Goal: Task Accomplishment & Management: Manage account settings

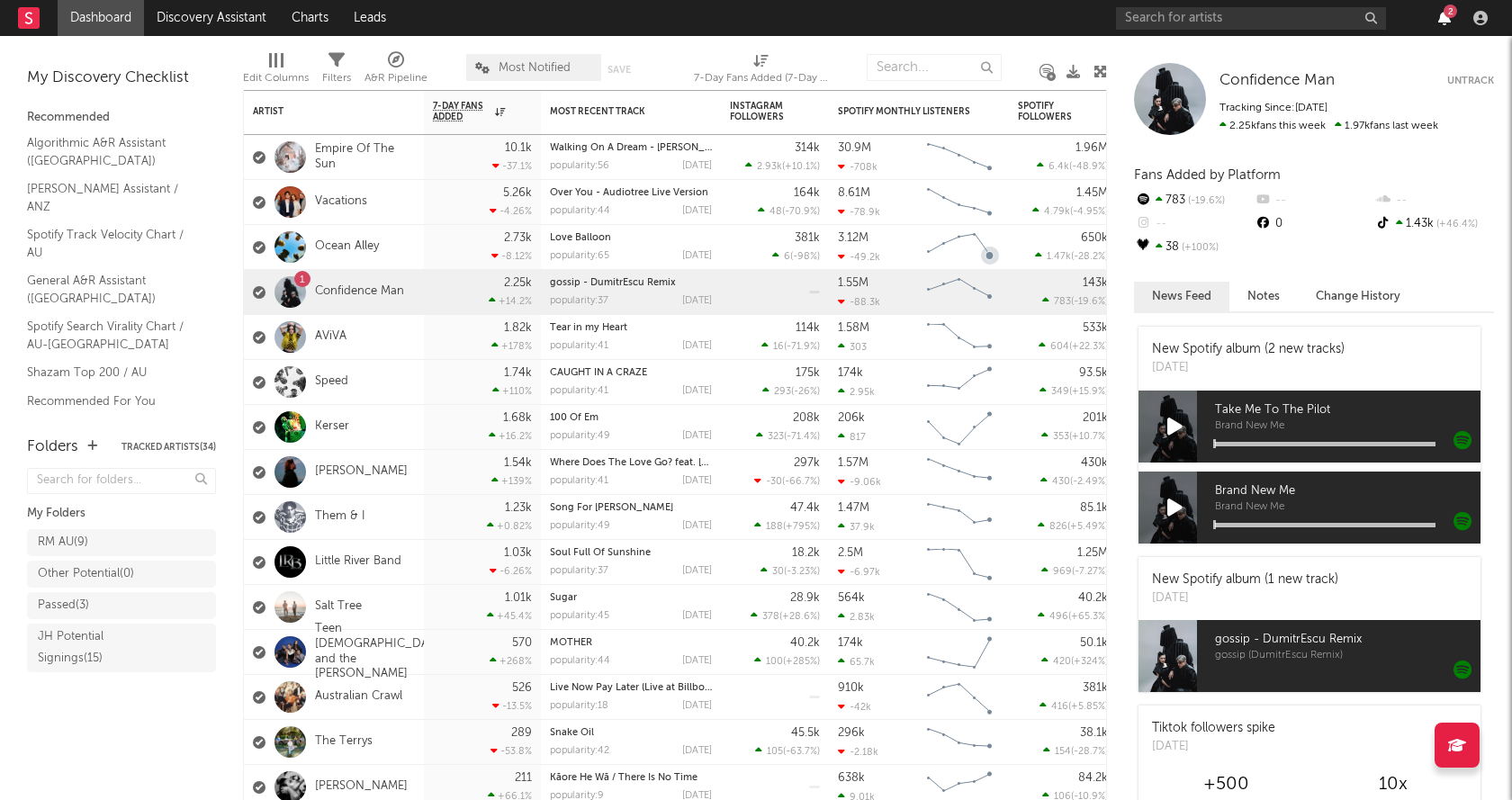
click at [1445, 15] on div "2" at bounding box center [1450, 12] width 14 height 14
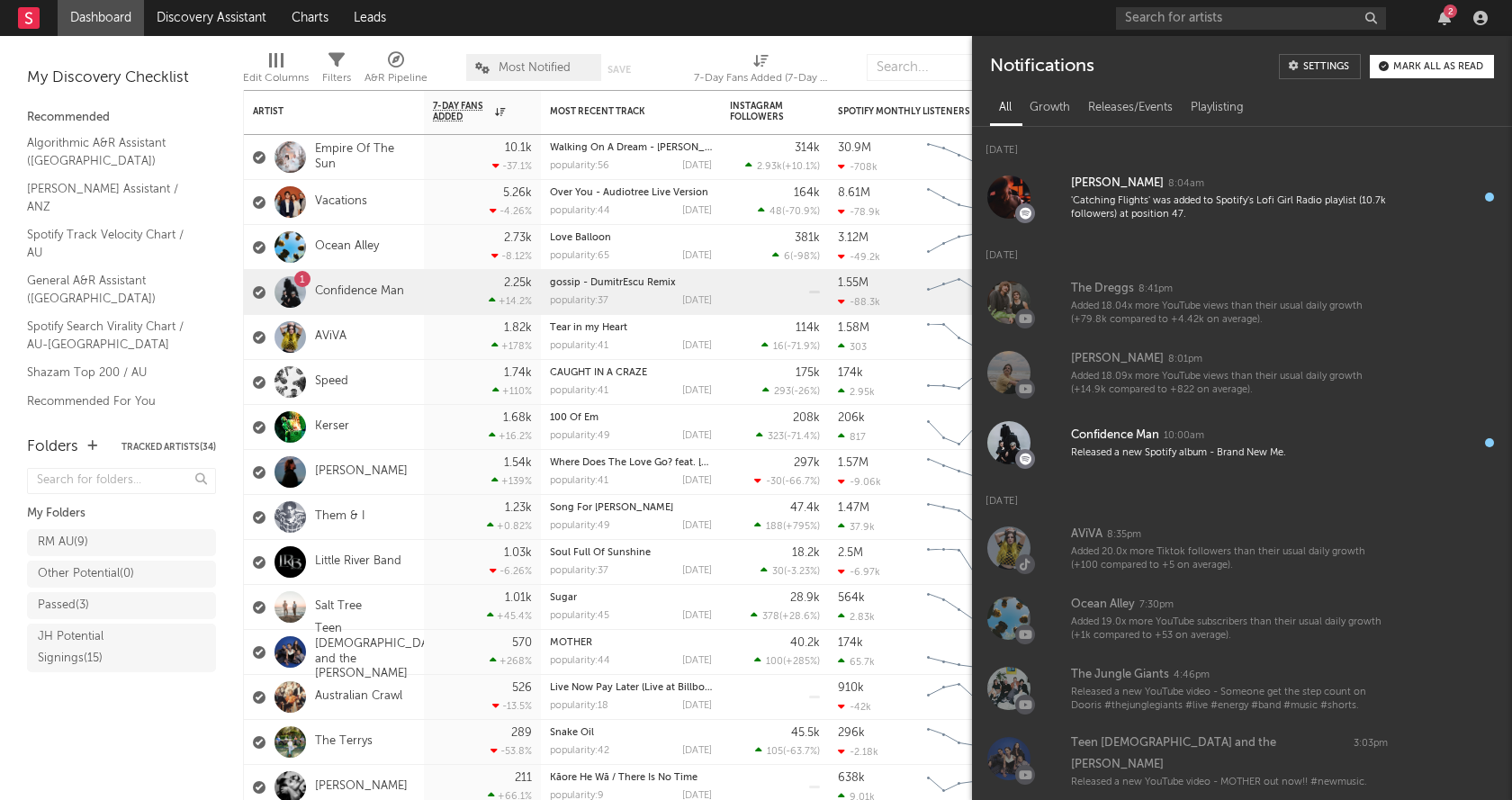
click at [1443, 68] on div "Mark all as read" at bounding box center [1438, 67] width 90 height 10
click at [1443, 16] on icon "button" at bounding box center [1444, 18] width 13 height 15
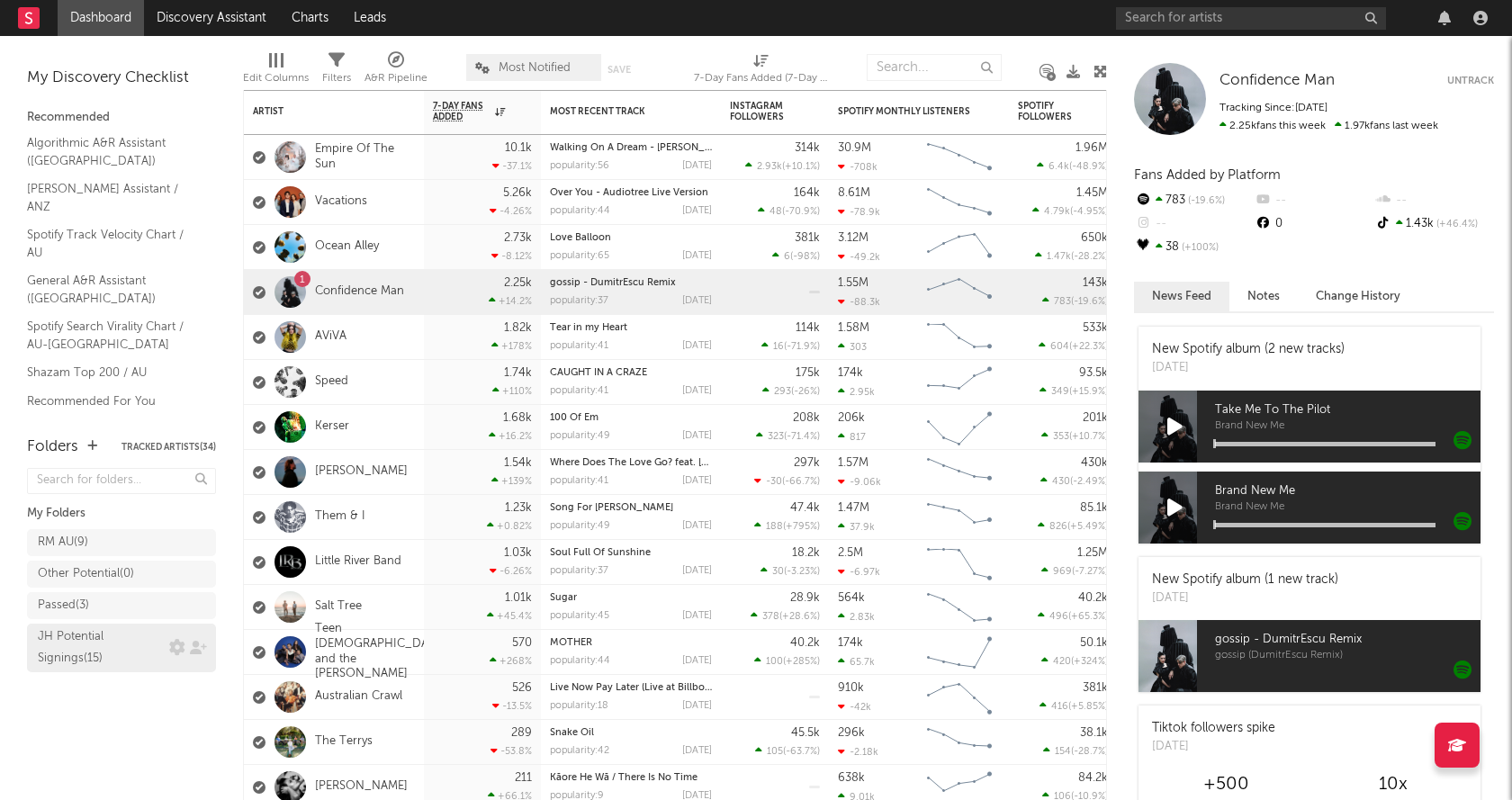
click at [112, 646] on div "JH Potential Signings ( 15 )" at bounding box center [101, 648] width 127 height 44
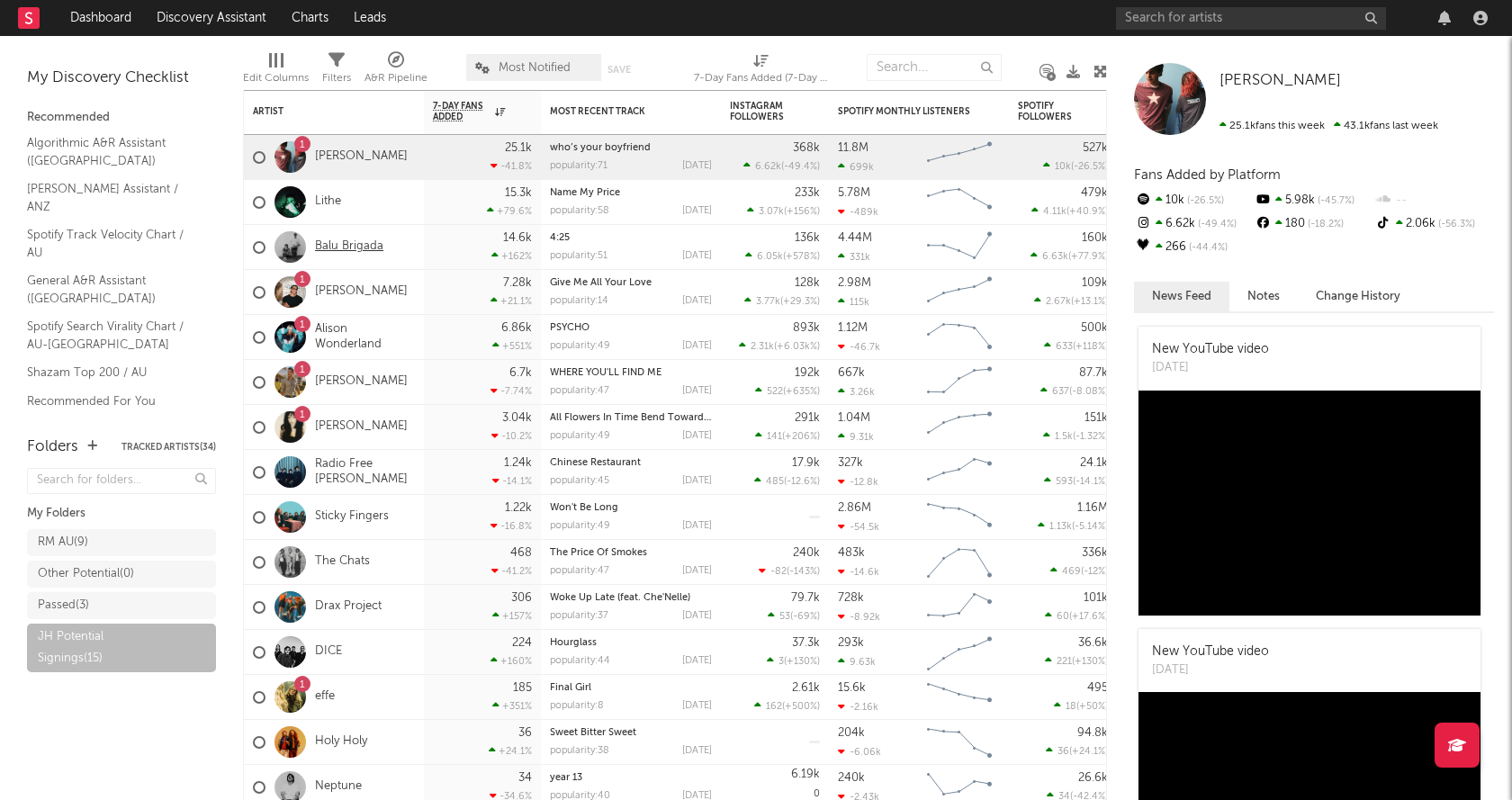
click at [365, 247] on link "Balu Brigada" at bounding box center [348, 246] width 69 height 15
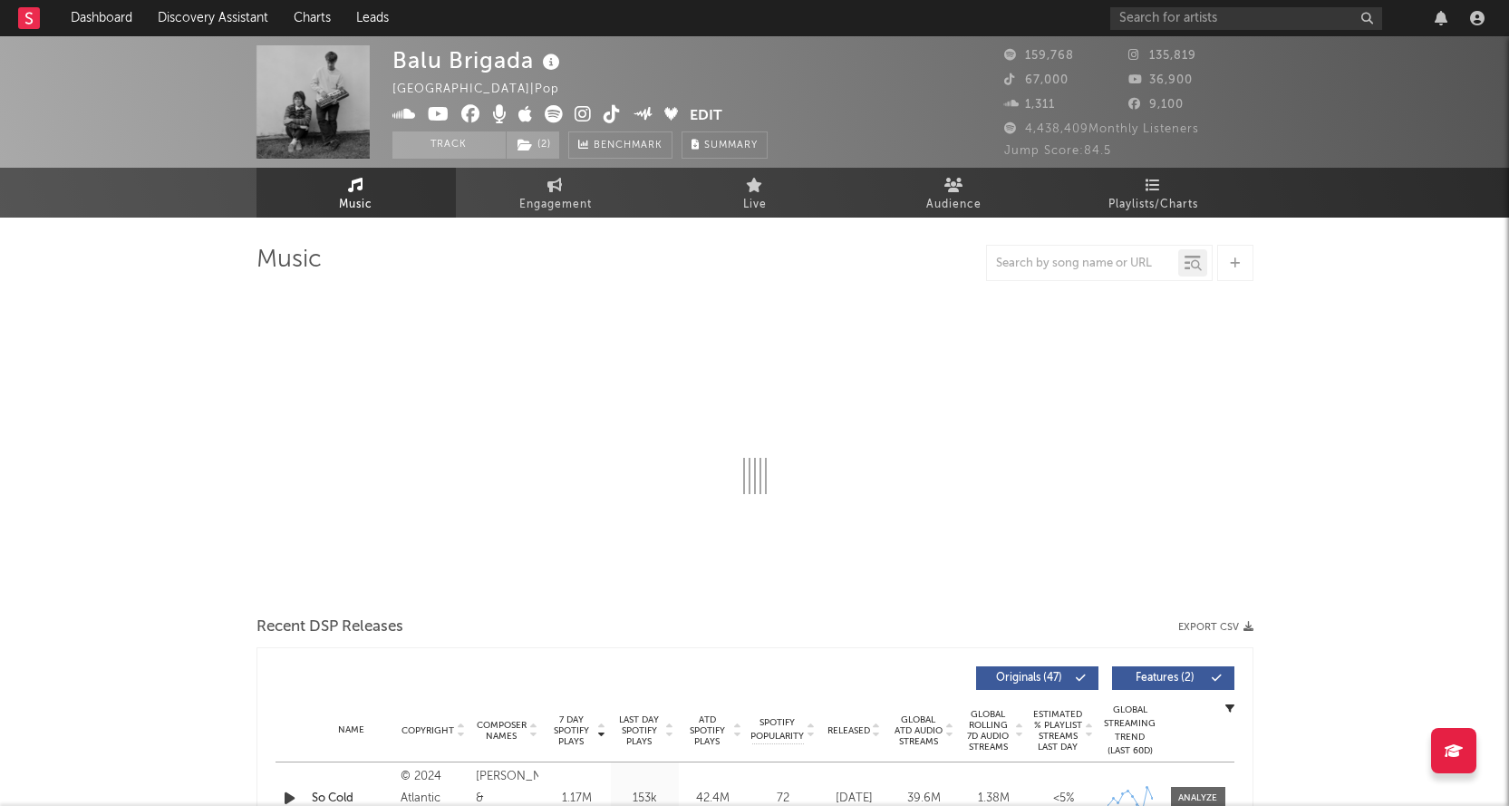
select select "6m"
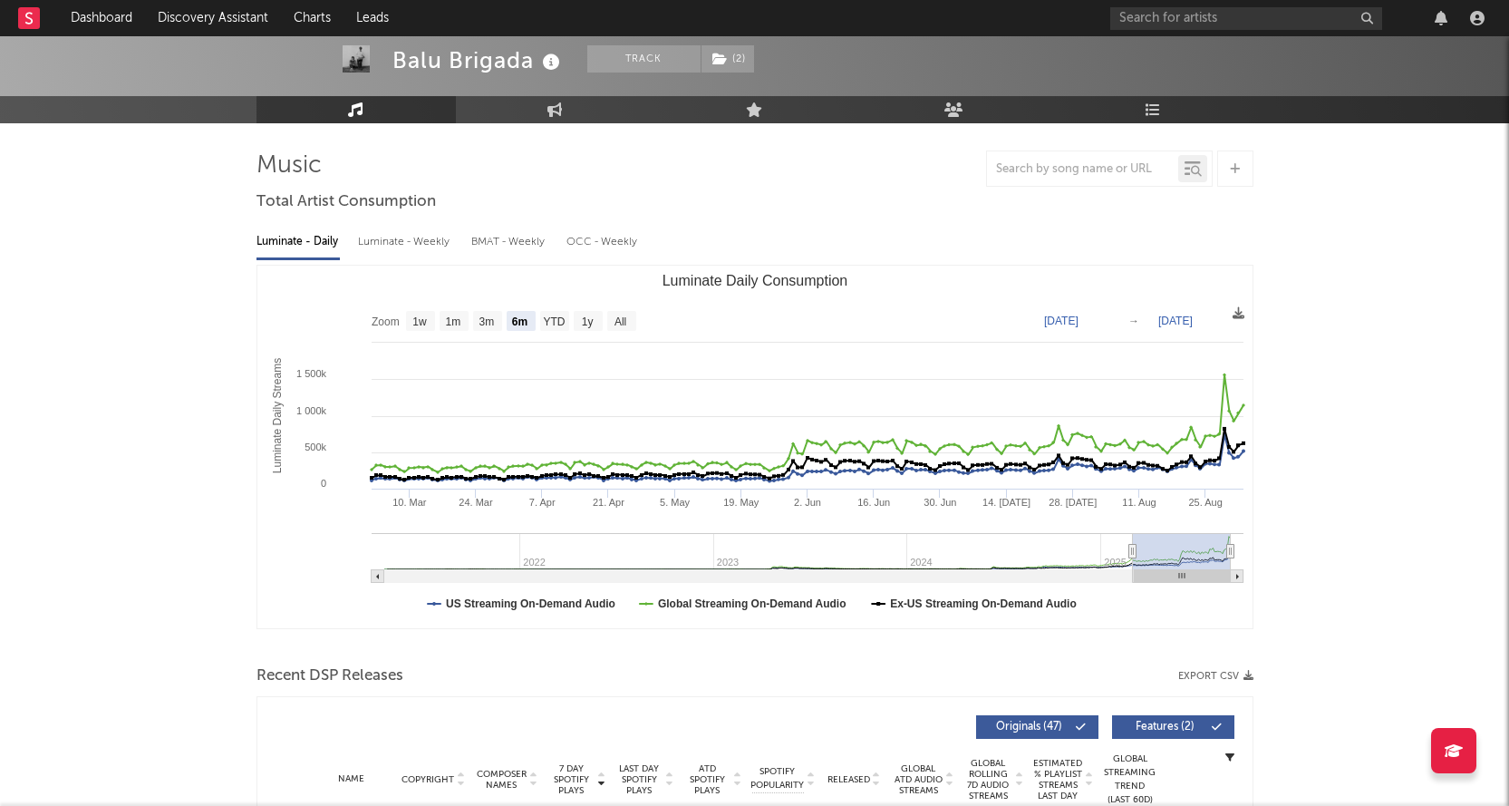
scroll to position [91, 0]
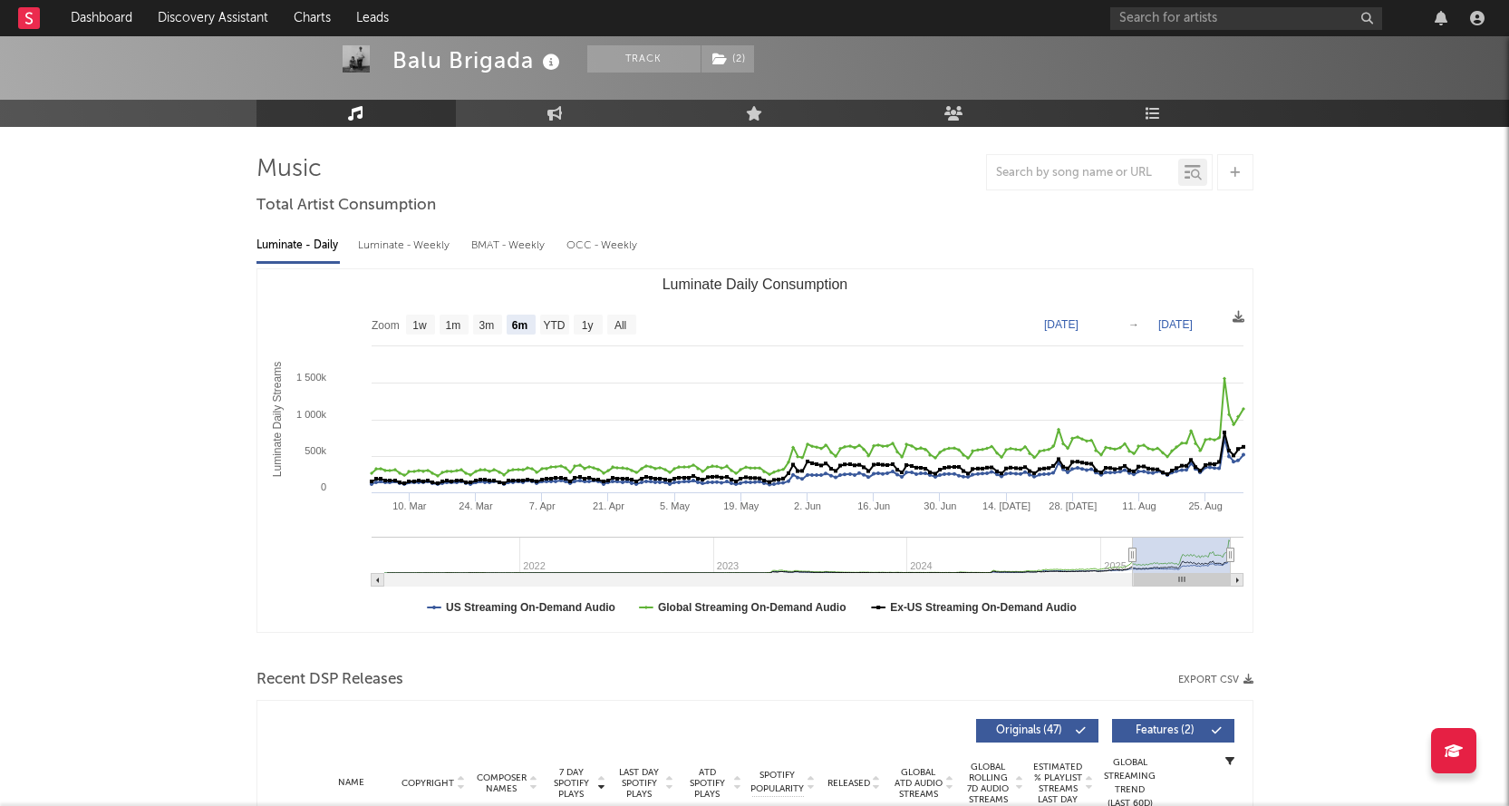
click at [393, 247] on div "Luminate - Weekly" at bounding box center [405, 245] width 95 height 31
select select "6m"
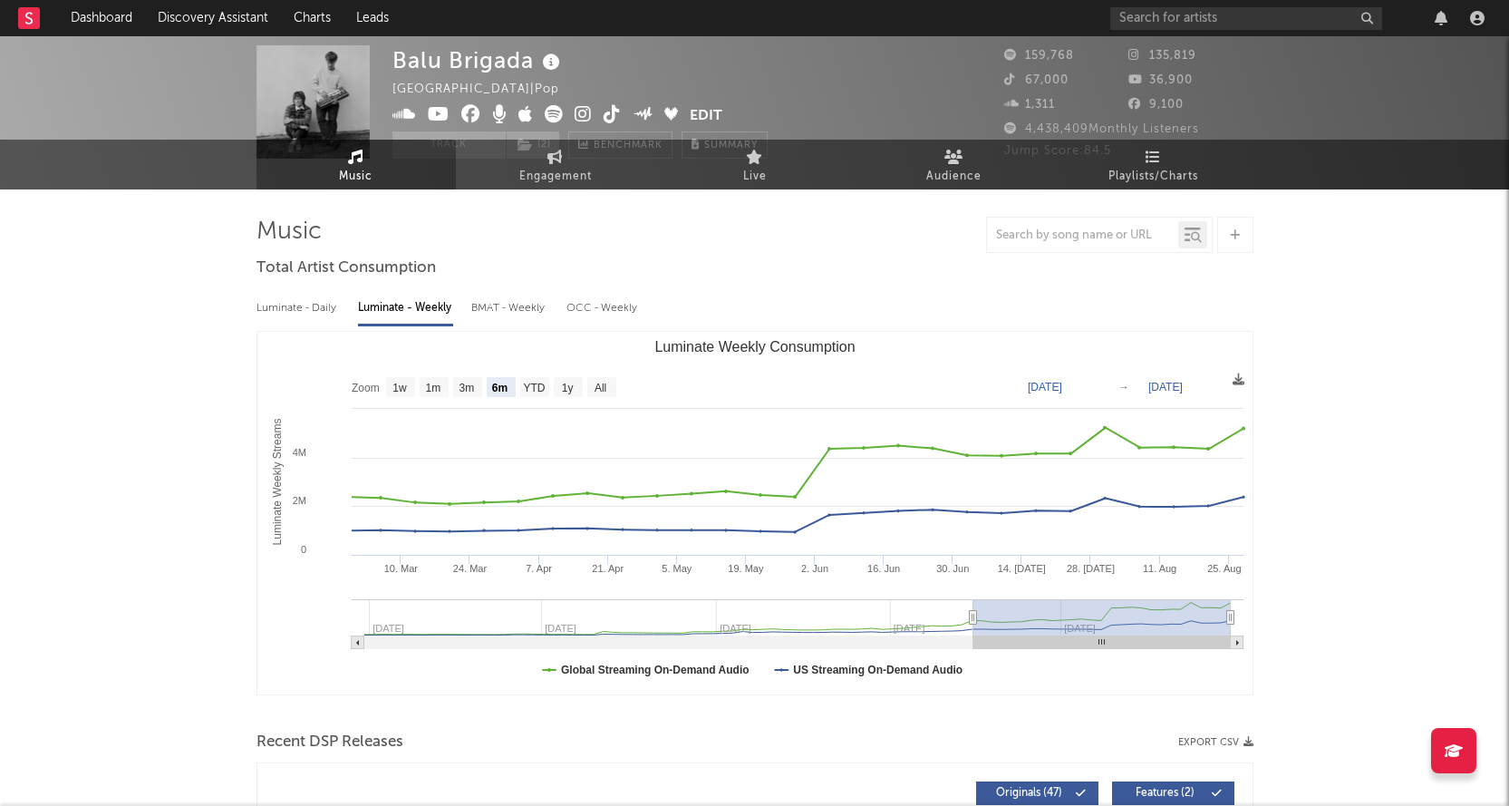
scroll to position [0, 0]
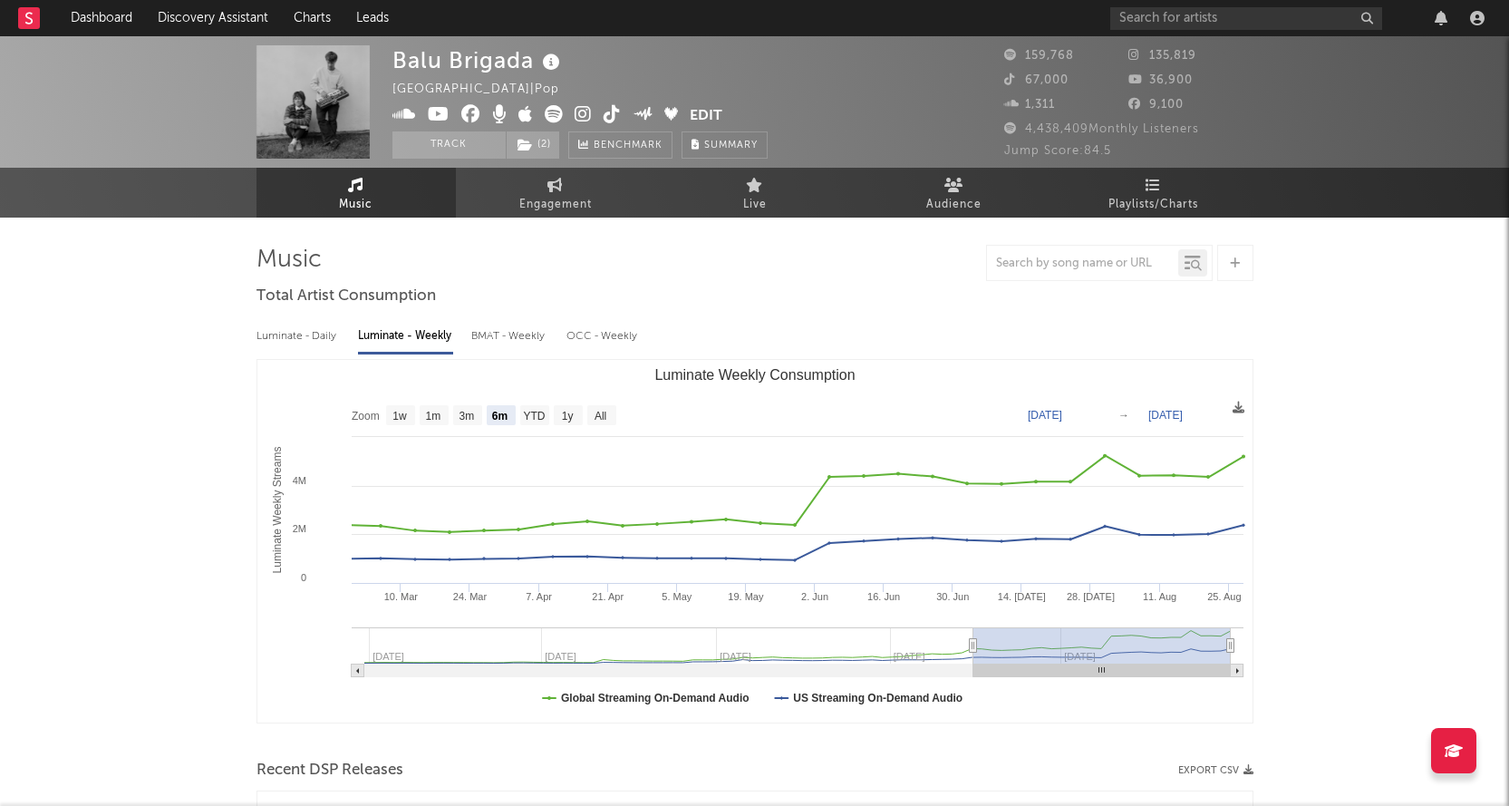
click at [312, 319] on div "Luminate - Daily Luminate - Weekly BMAT - Weekly OCC - Weekly Zoom 1w 1m 3m 6m …" at bounding box center [755, 520] width 997 height 416
drag, startPoint x: 318, startPoint y: 336, endPoint x: 362, endPoint y: 331, distance: 43.9
click at [319, 336] on div "Luminate - Daily" at bounding box center [298, 336] width 83 height 31
select select "6m"
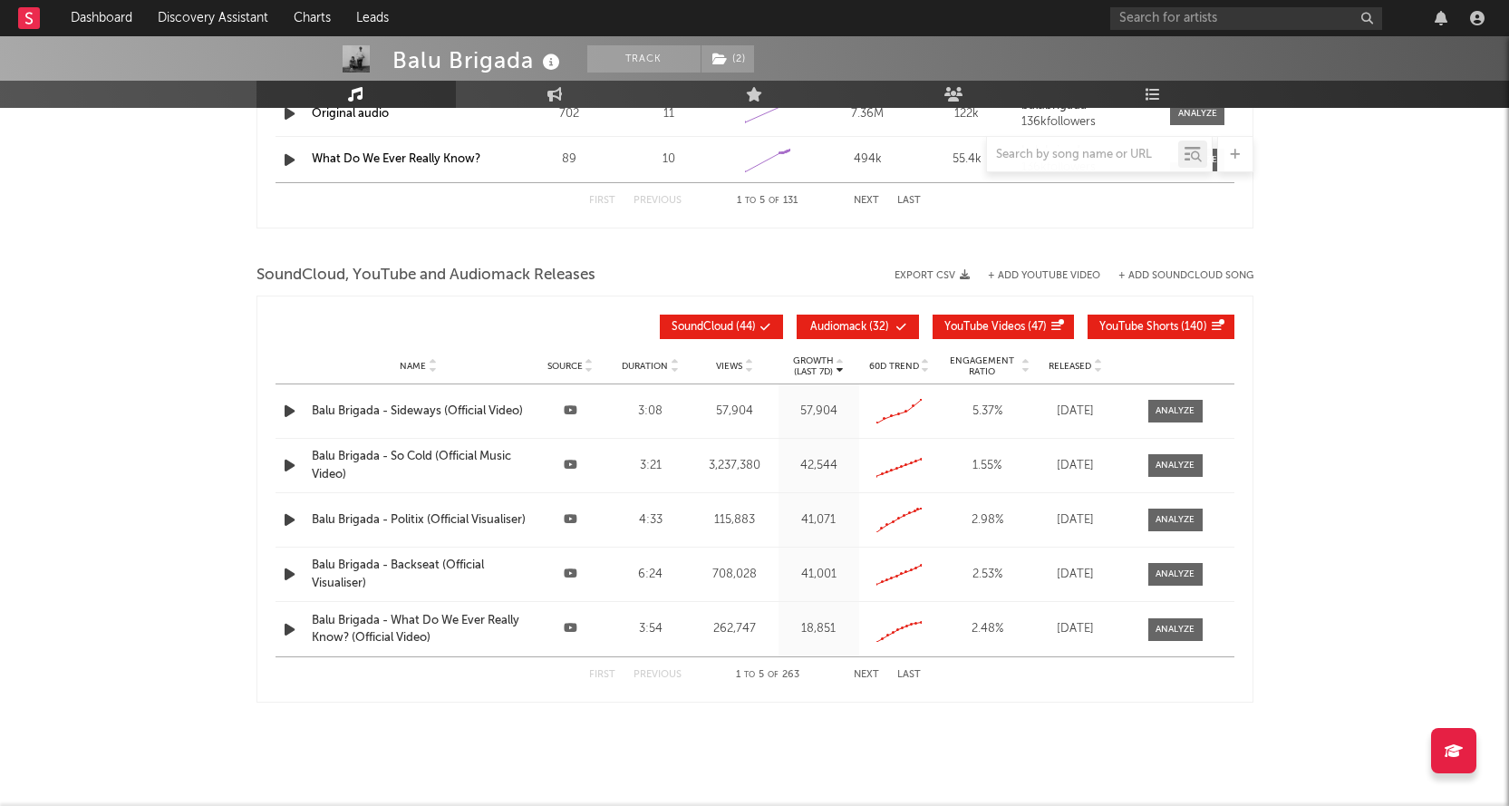
scroll to position [1968, 0]
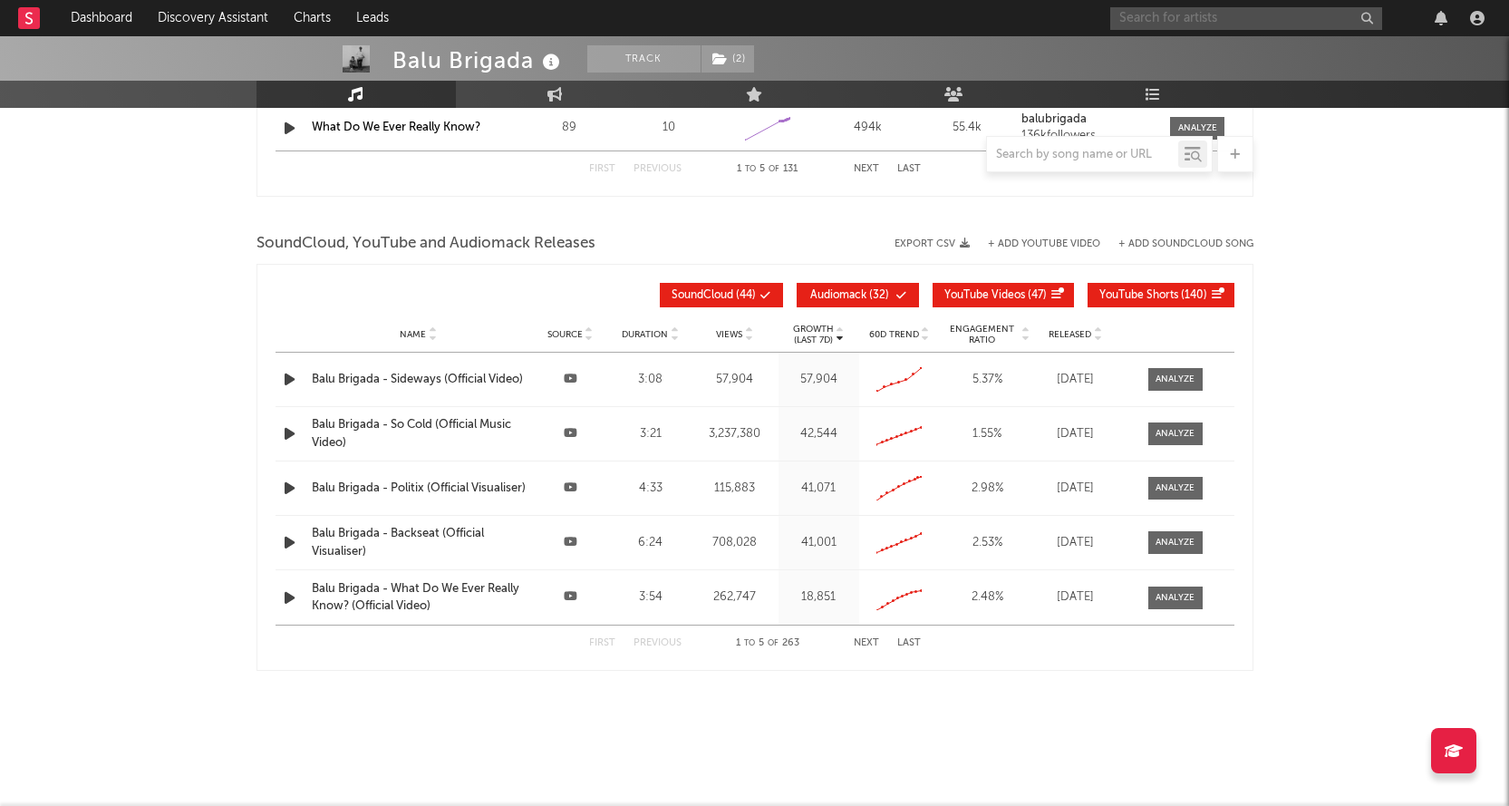
click at [1159, 20] on input "text" at bounding box center [1246, 18] width 272 height 23
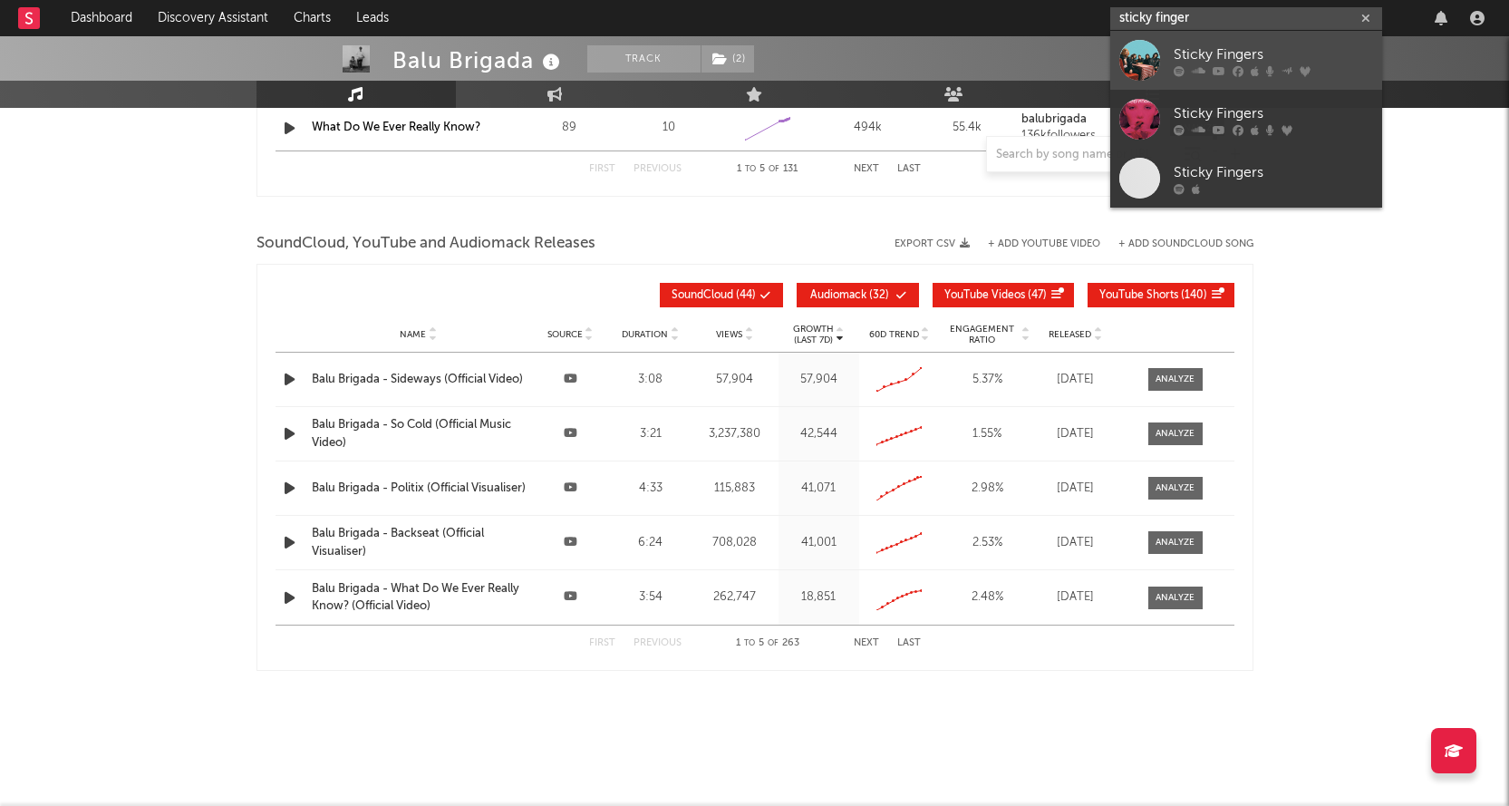
type input "sticky finger"
click at [1259, 50] on div "Sticky Fingers" at bounding box center [1273, 55] width 199 height 22
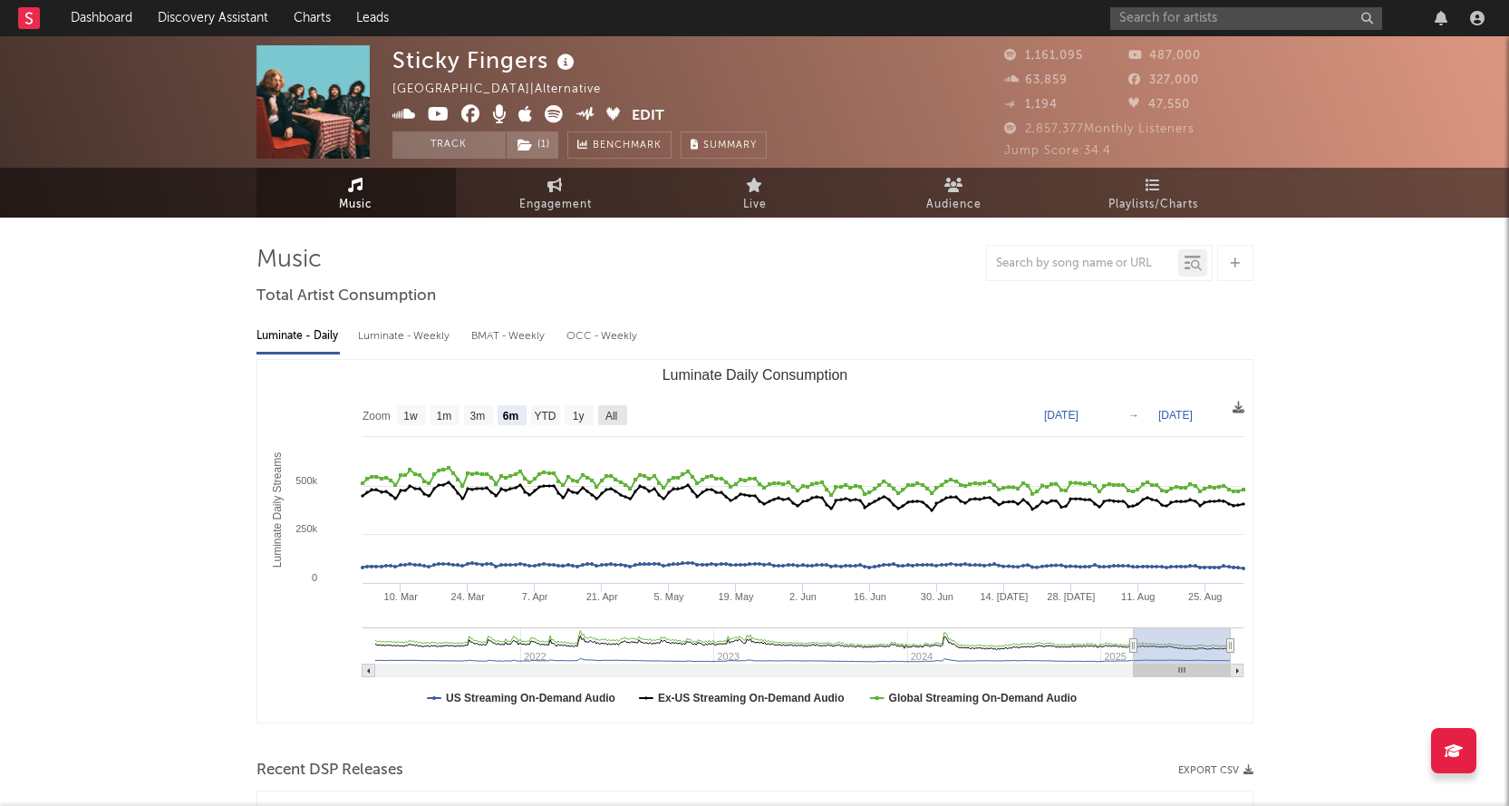
drag, startPoint x: 621, startPoint y: 410, endPoint x: 707, endPoint y: 420, distance: 86.7
click at [621, 411] on rect "Luminate Daily Consumption" at bounding box center [612, 415] width 29 height 20
select select "All"
type input "[DATE]"
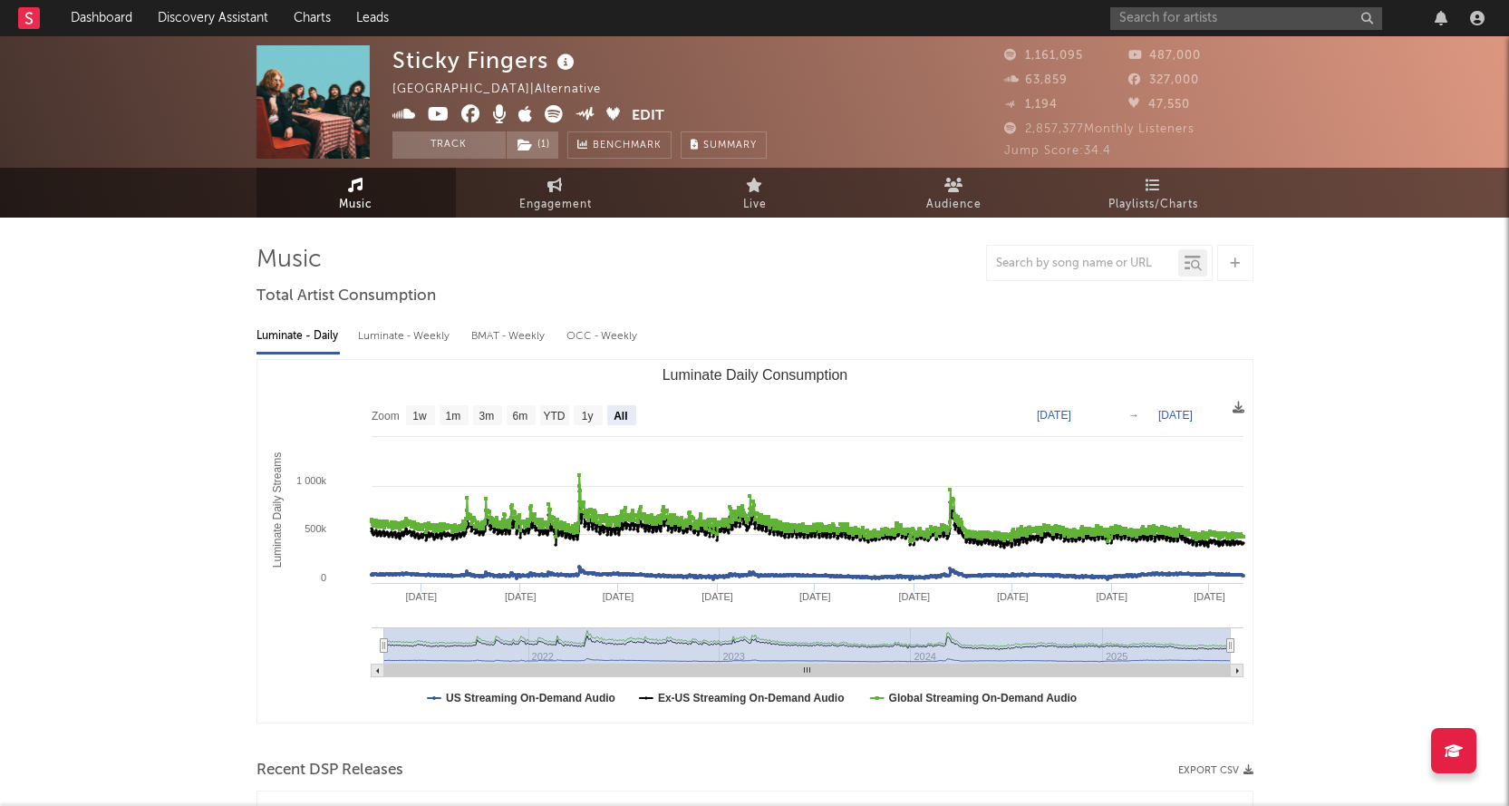
click at [405, 325] on div "Luminate - Weekly" at bounding box center [405, 336] width 95 height 31
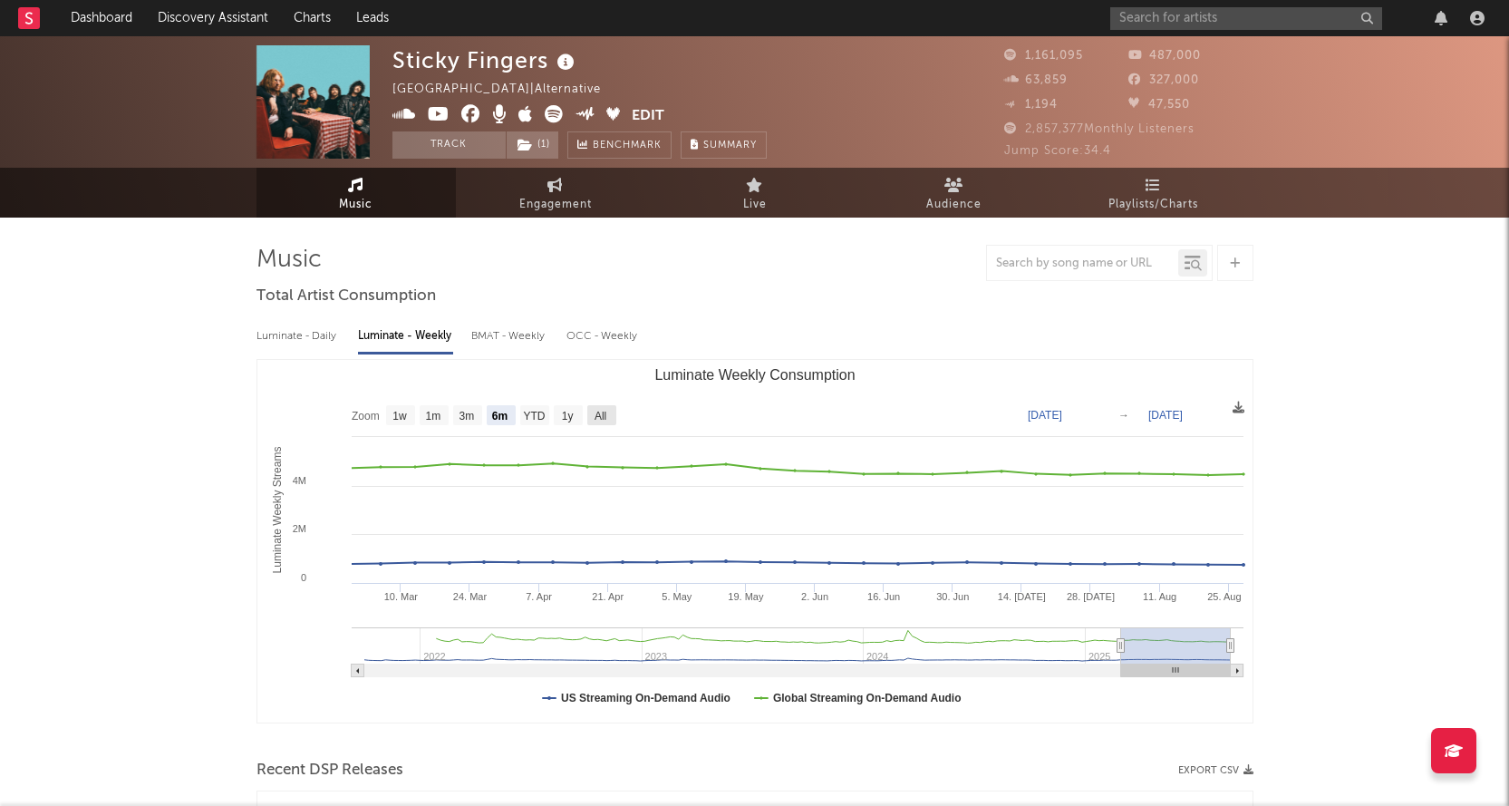
click at [611, 411] on rect "Luminate Weekly Consumption" at bounding box center [601, 415] width 29 height 20
select select "All"
type input "[DATE]"
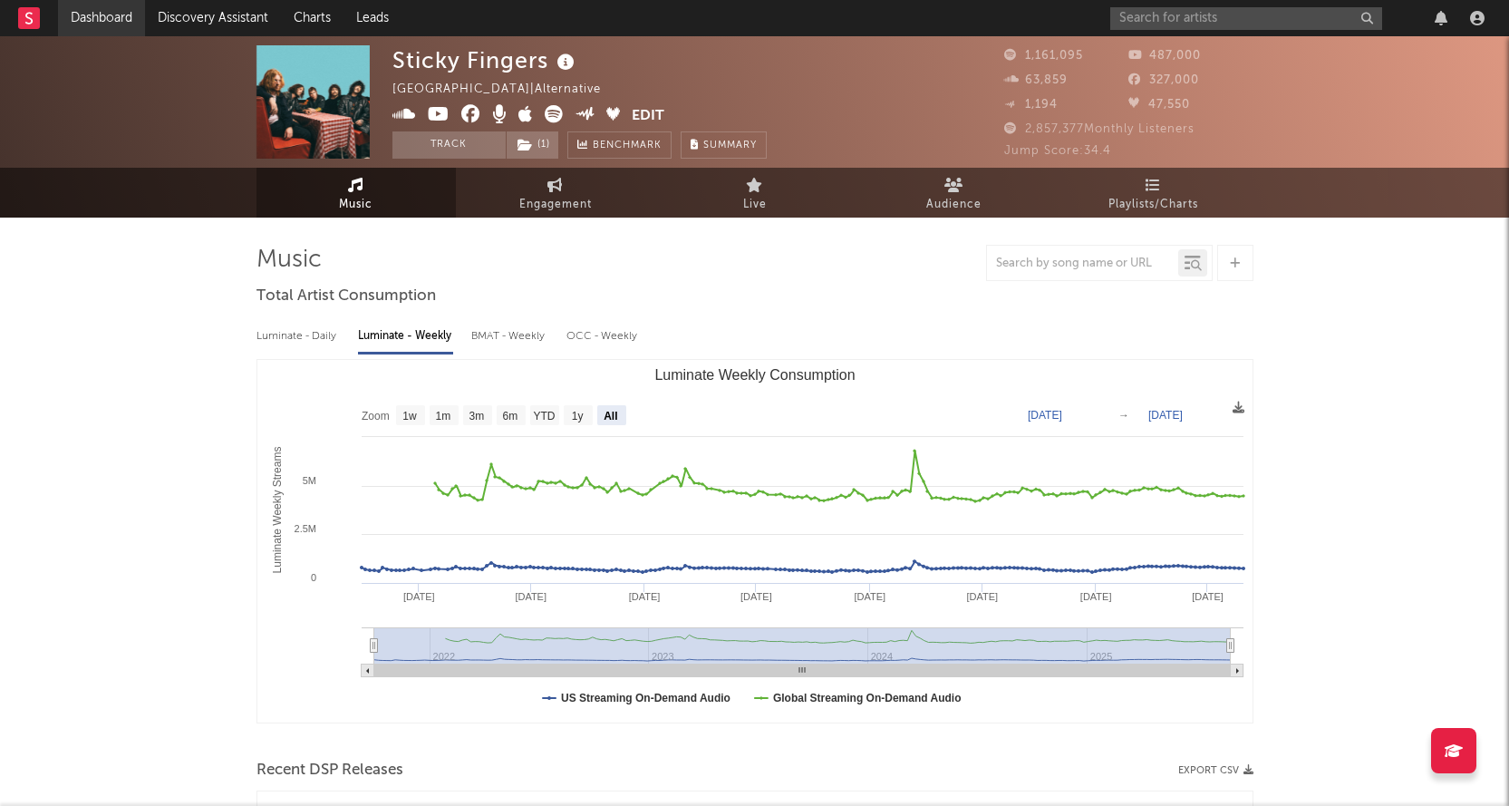
click at [120, 18] on link "Dashboard" at bounding box center [101, 18] width 87 height 36
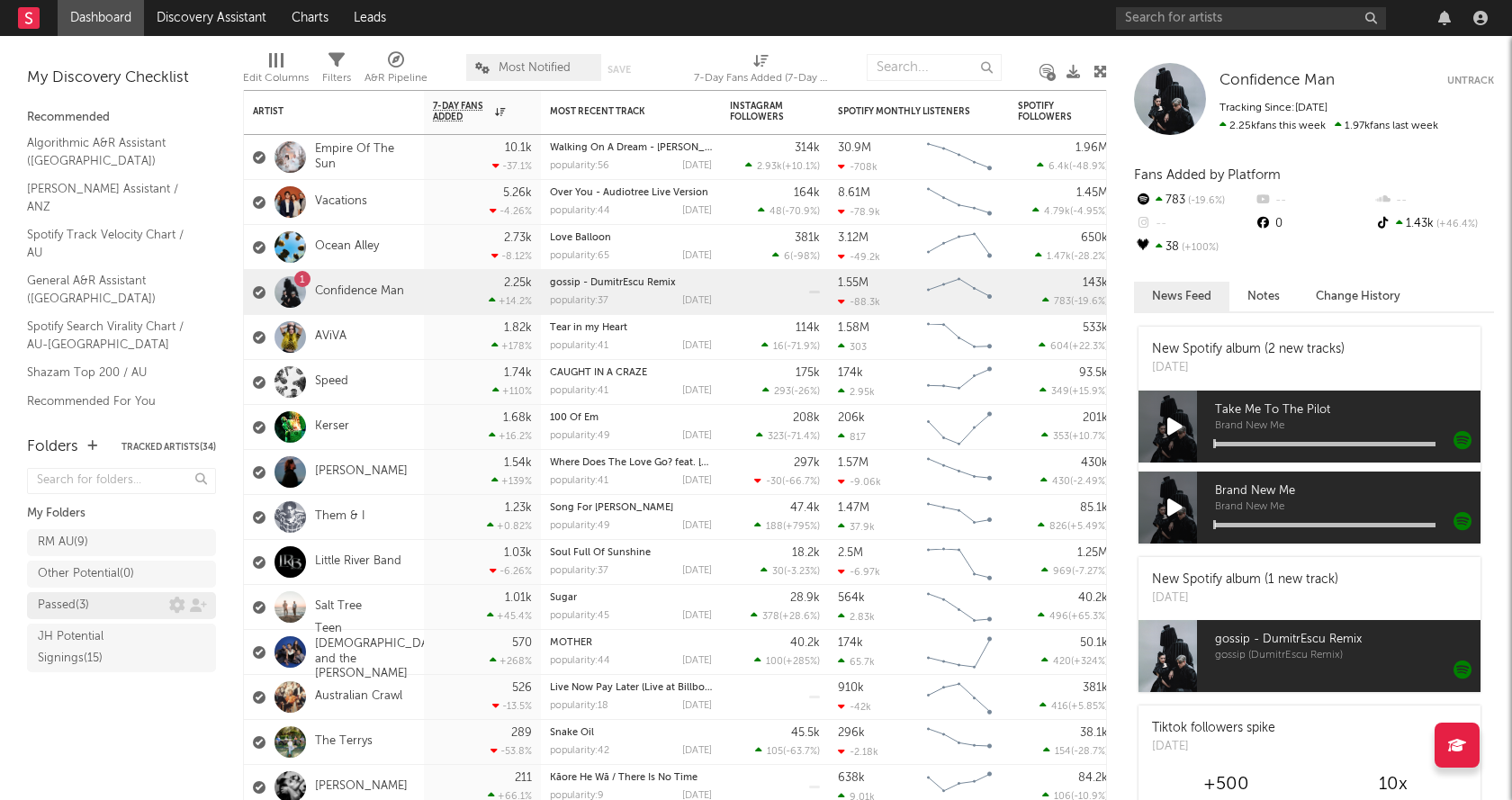
click at [84, 609] on div "Passed ( 3 )" at bounding box center [64, 605] width 52 height 22
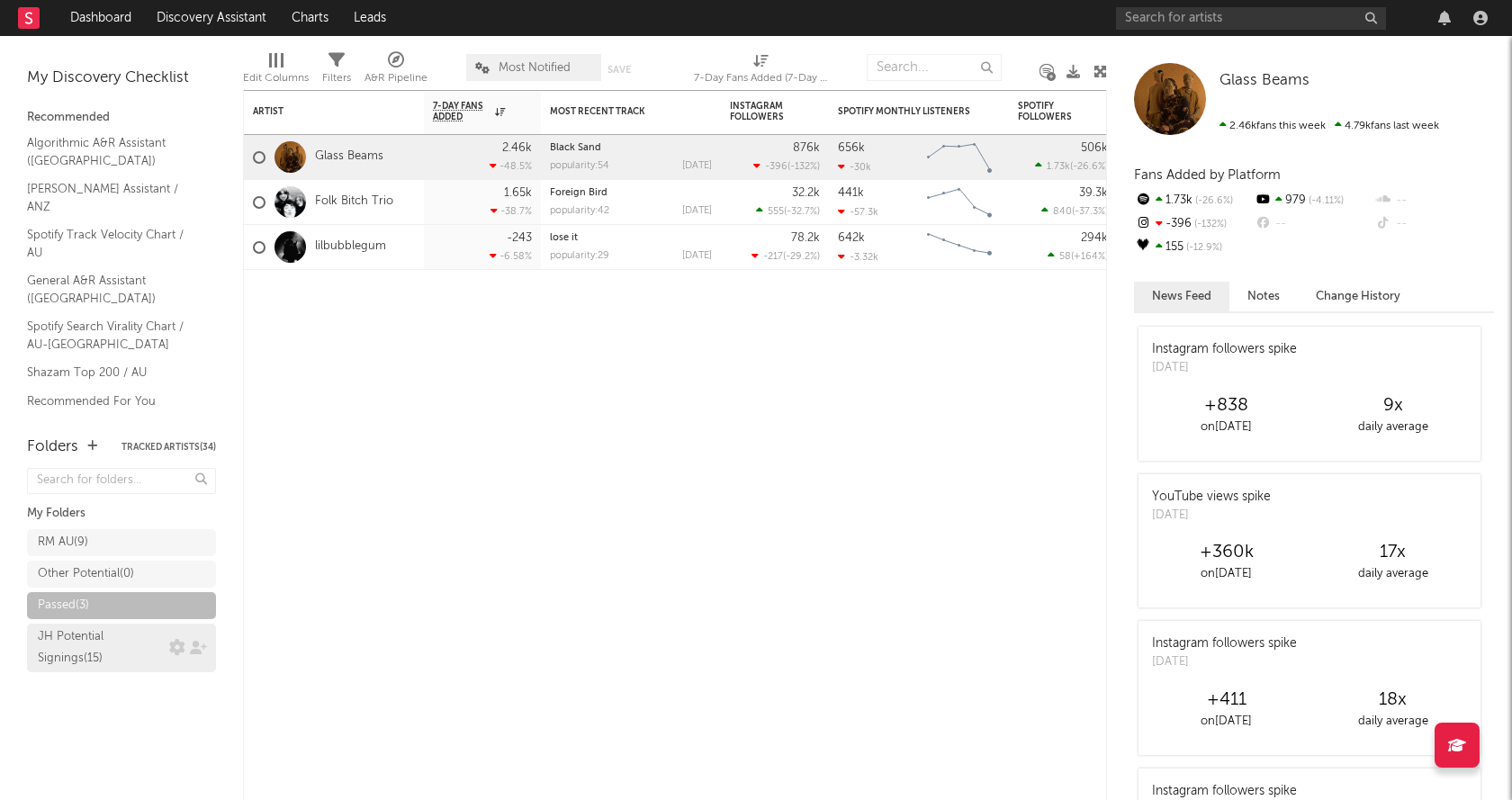
click at [113, 649] on div "JH Potential Signings ( 15 )" at bounding box center [101, 648] width 127 height 44
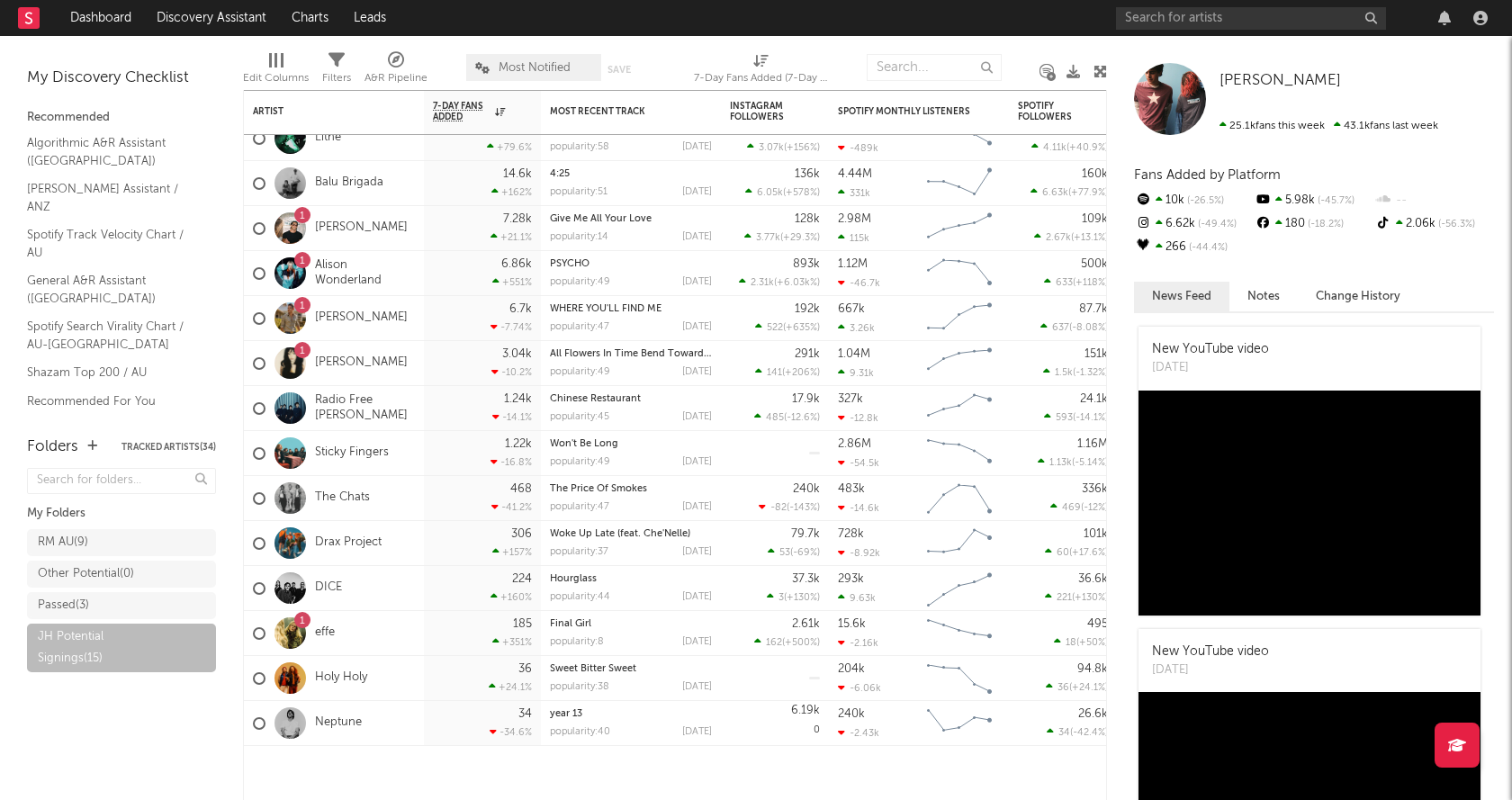
click at [86, 510] on div "My Folders" at bounding box center [121, 514] width 189 height 22
click at [90, 447] on icon "button" at bounding box center [92, 446] width 10 height 12
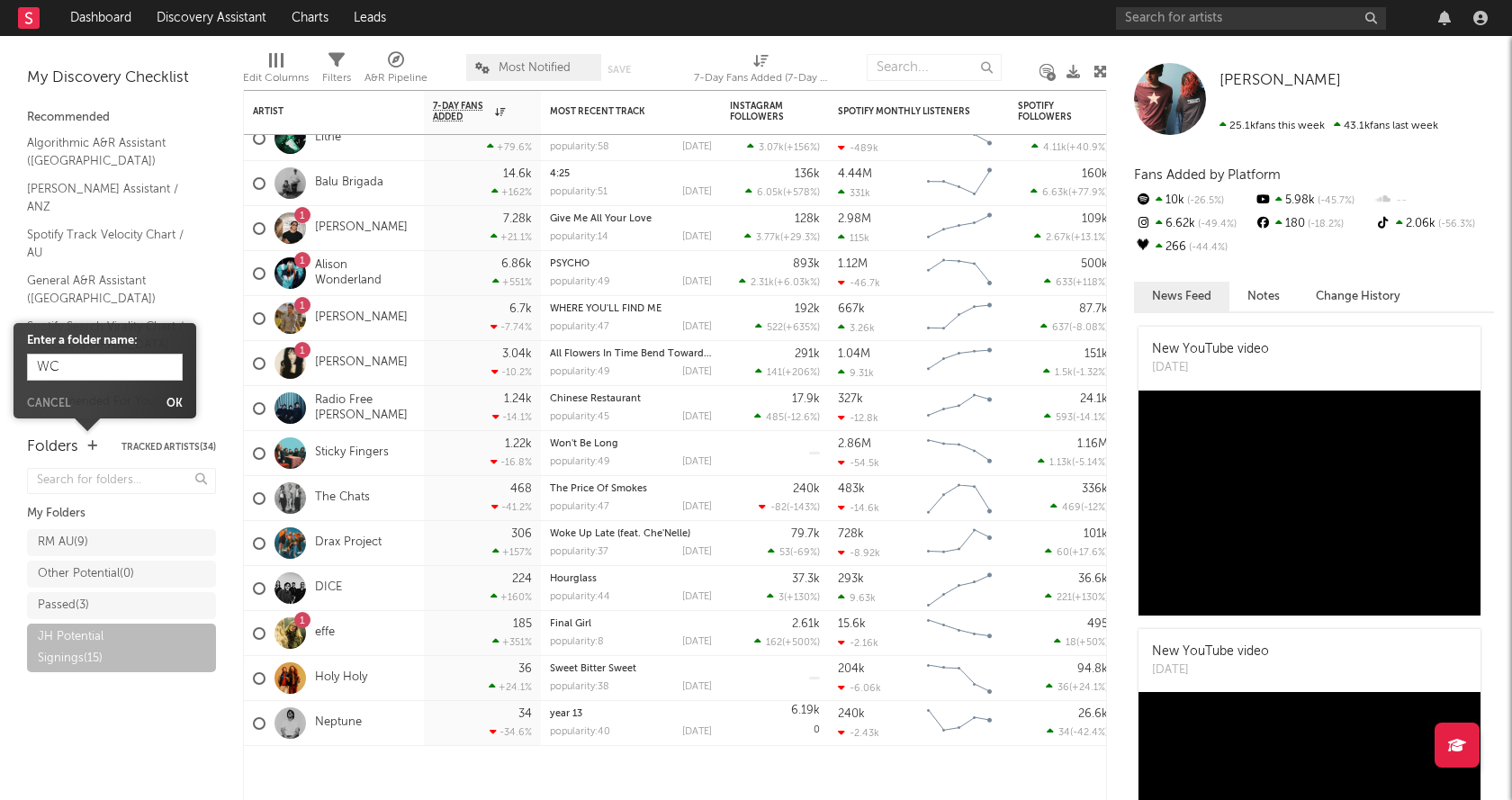
type input "W"
type input "Affiliate Signings"
click at [176, 399] on button "Ok" at bounding box center [175, 404] width 16 height 11
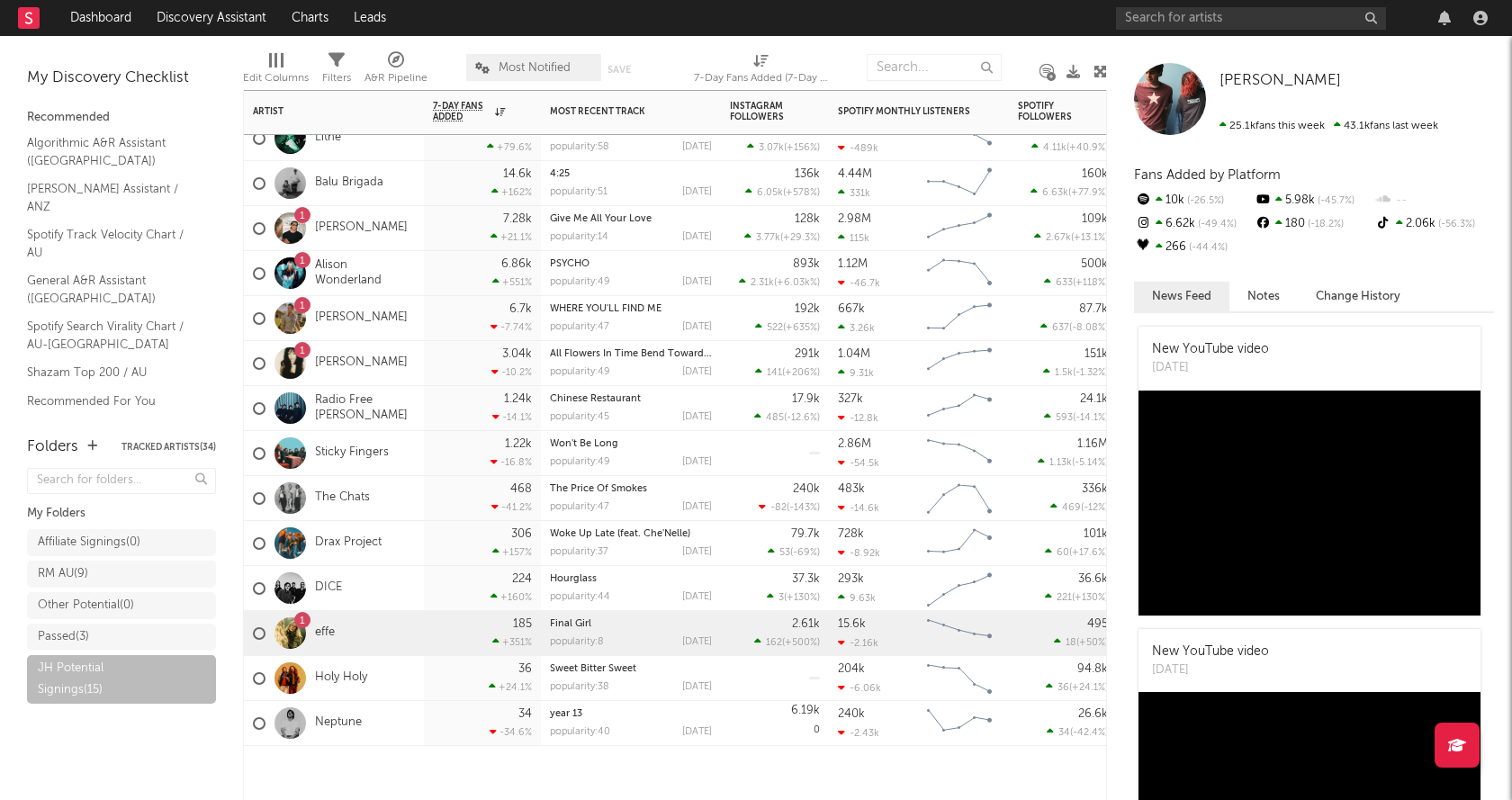
click at [352, 630] on div "1 effe" at bounding box center [334, 633] width 180 height 45
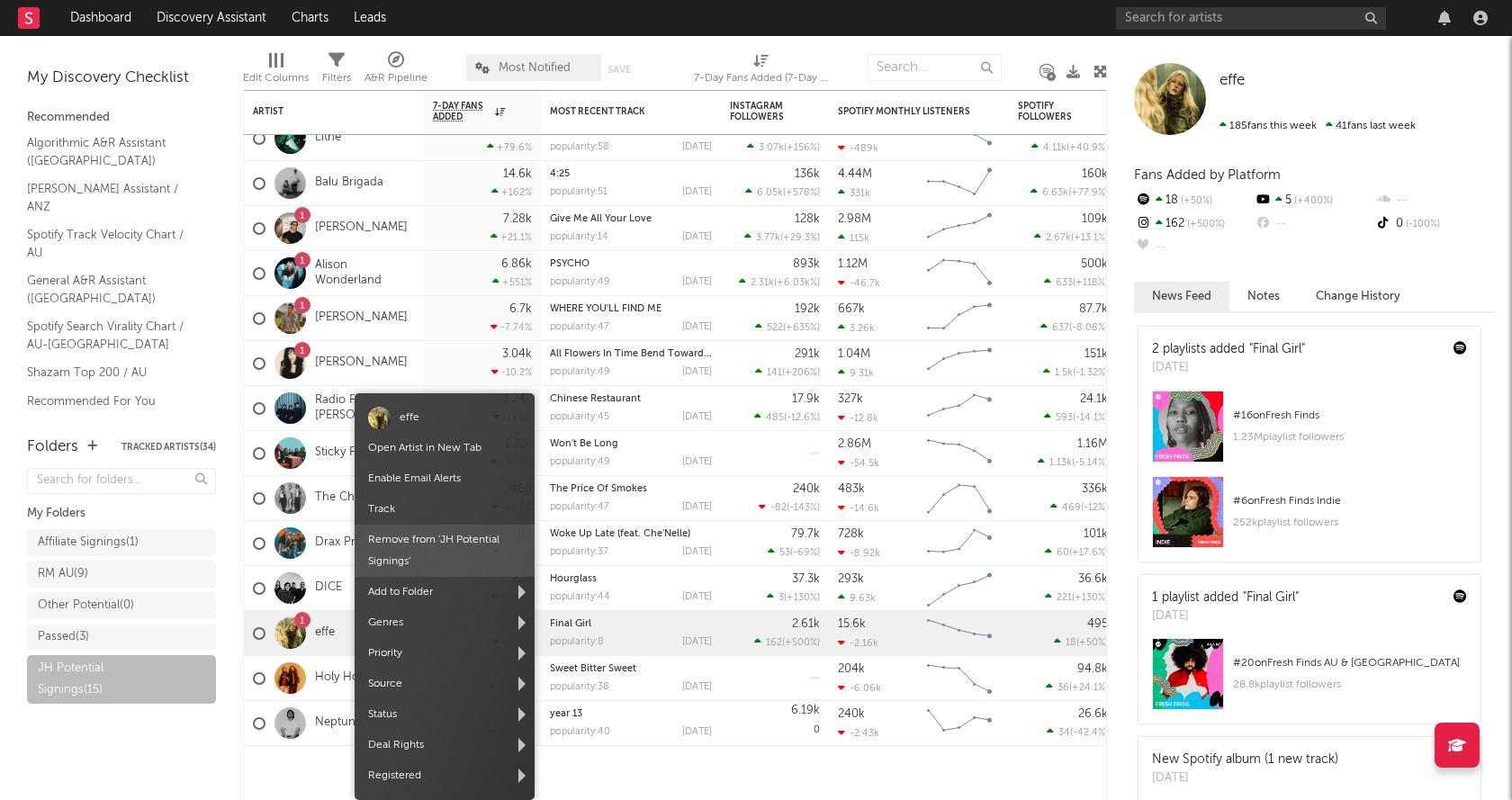
click at [476, 542] on span "Remove from ' JH Potential Signings '" at bounding box center [444, 550] width 180 height 53
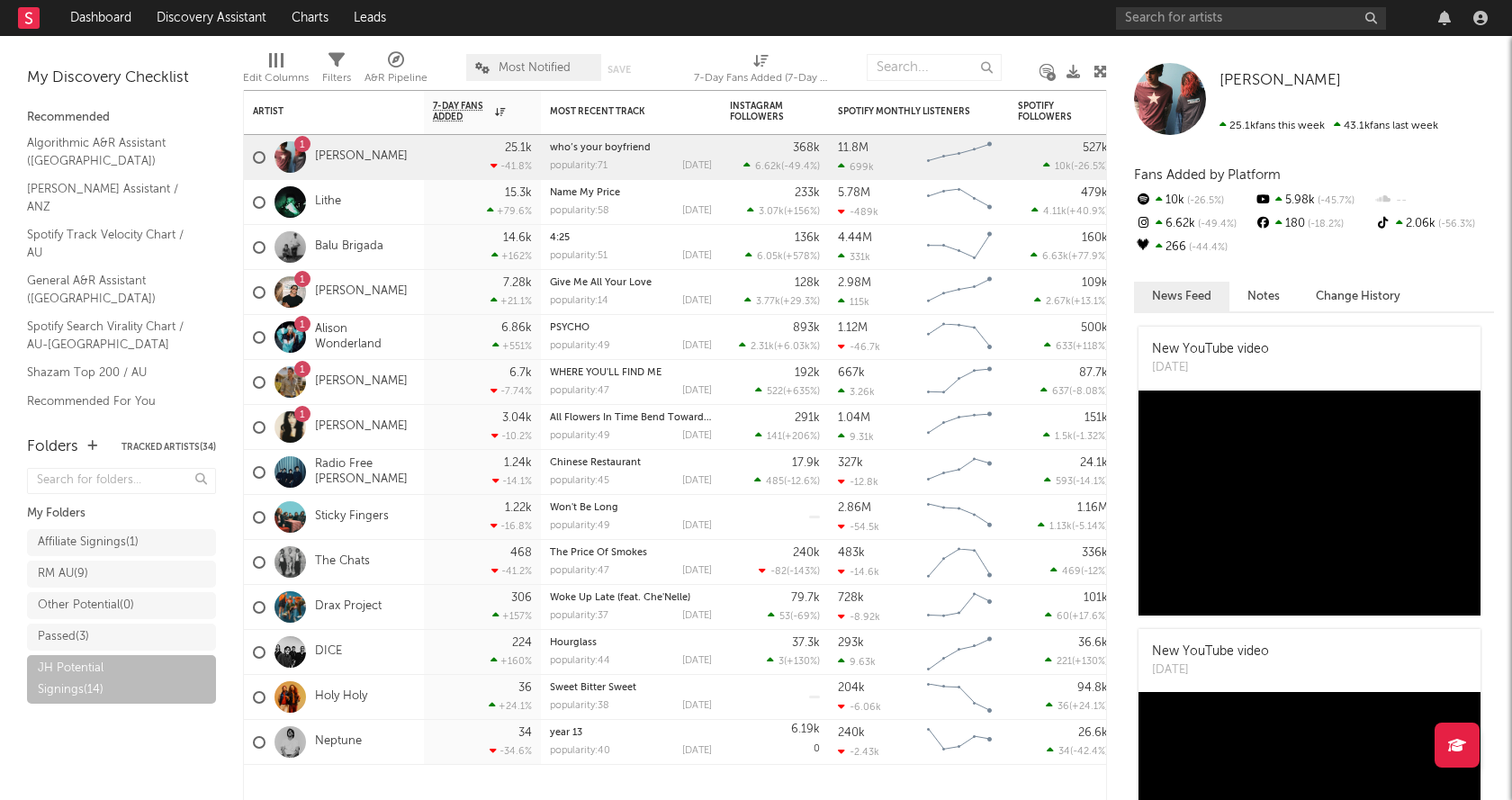
click at [109, 572] on div "RM AU ( 9 )" at bounding box center [103, 574] width 131 height 22
